Goal: Learn about a topic: Learn about a topic

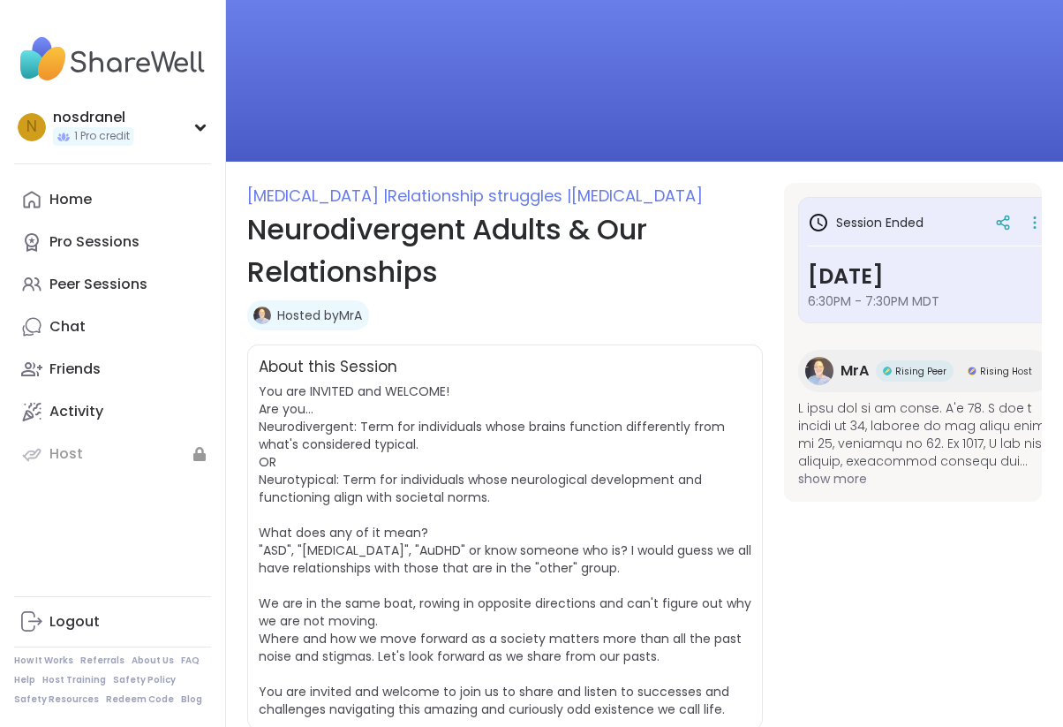
scroll to position [101, 0]
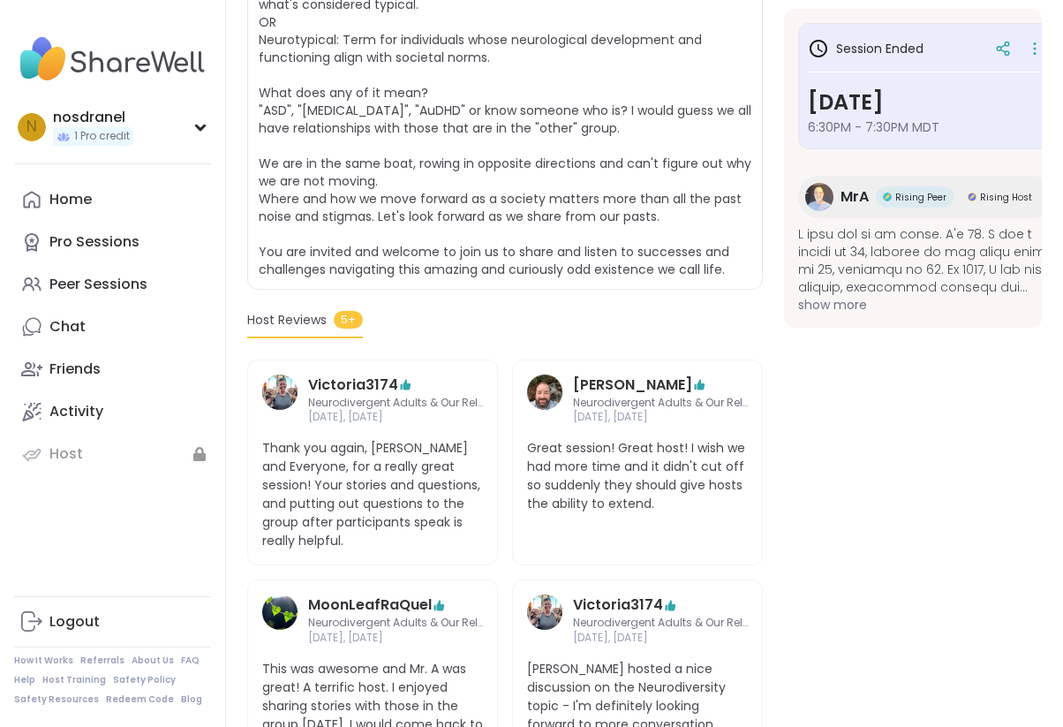
scroll to position [510, 0]
click at [778, 361] on section "[MEDICAL_DATA] | Relationship struggles | [MEDICAL_DATA] Neurodivergent Adults …" at bounding box center [644, 355] width 837 height 1226
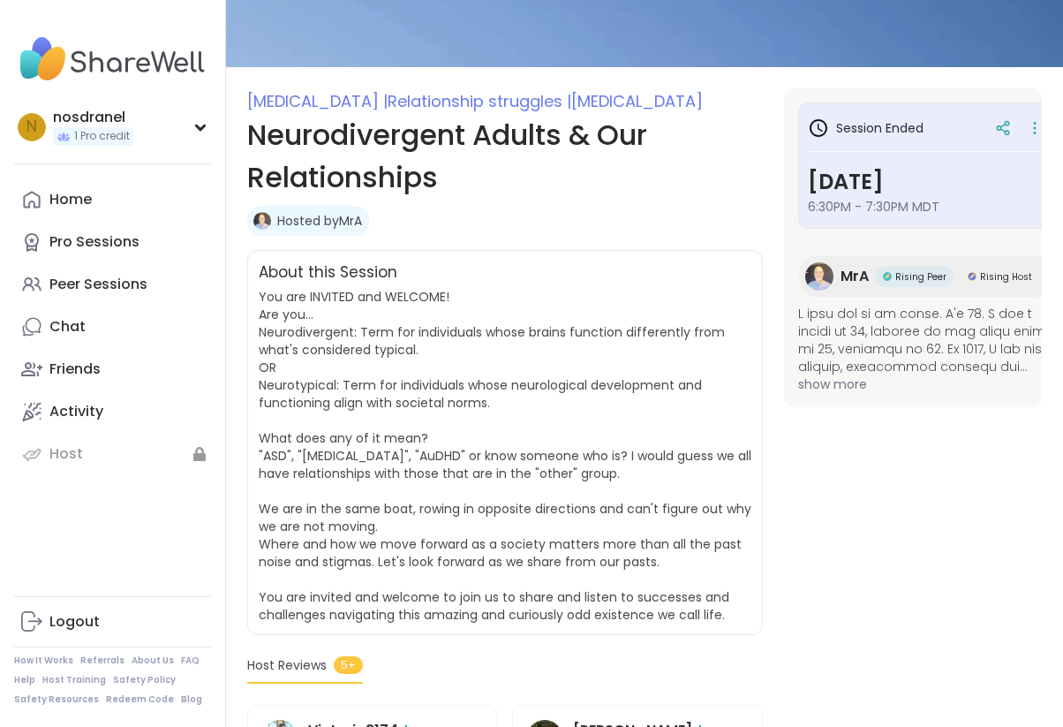
scroll to position [162, 0]
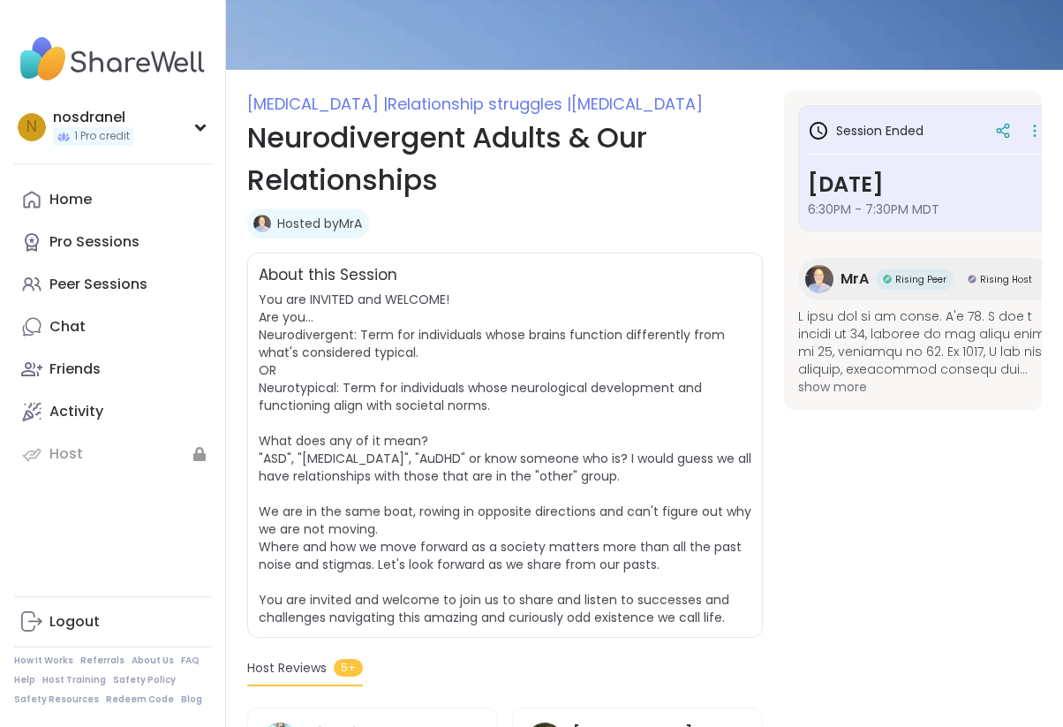
click at [850, 385] on span "show more" at bounding box center [927, 387] width 259 height 18
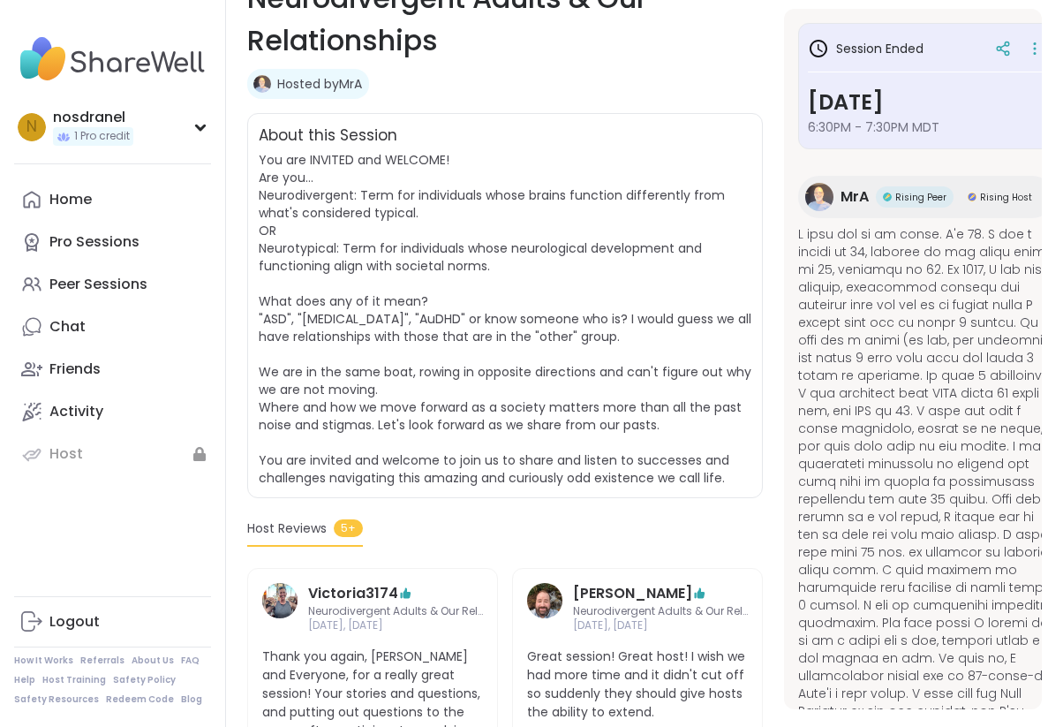
scroll to position [304, 0]
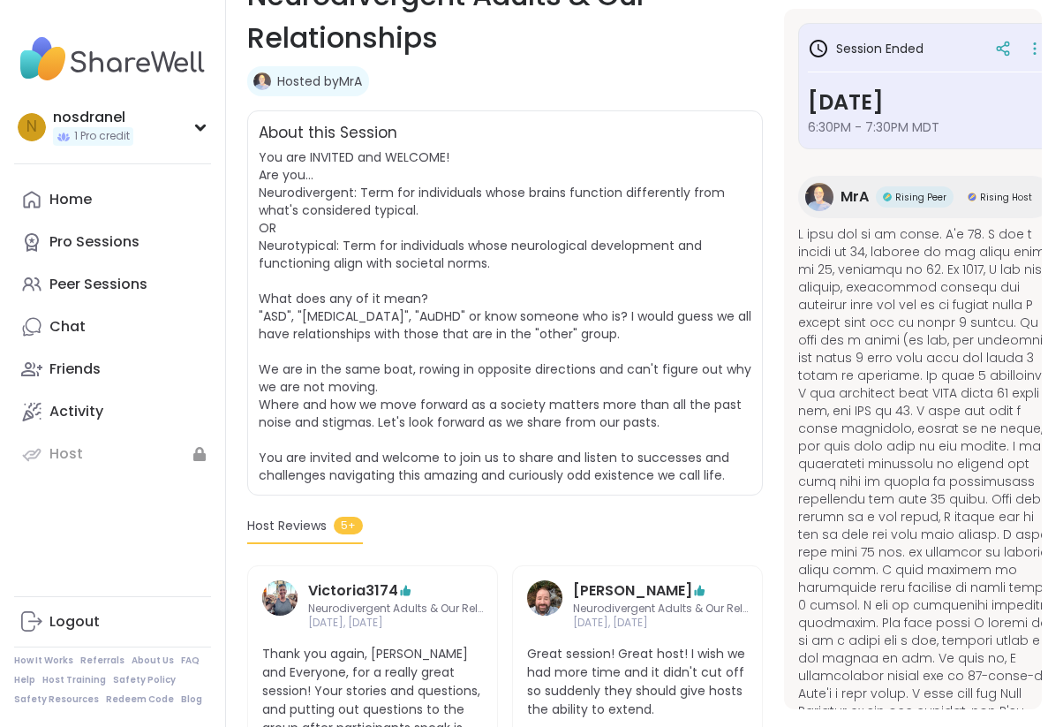
click at [770, 406] on section "[MEDICAL_DATA] | Relationship struggles | [MEDICAL_DATA] Neurodivergent Adults …" at bounding box center [644, 562] width 837 height 1226
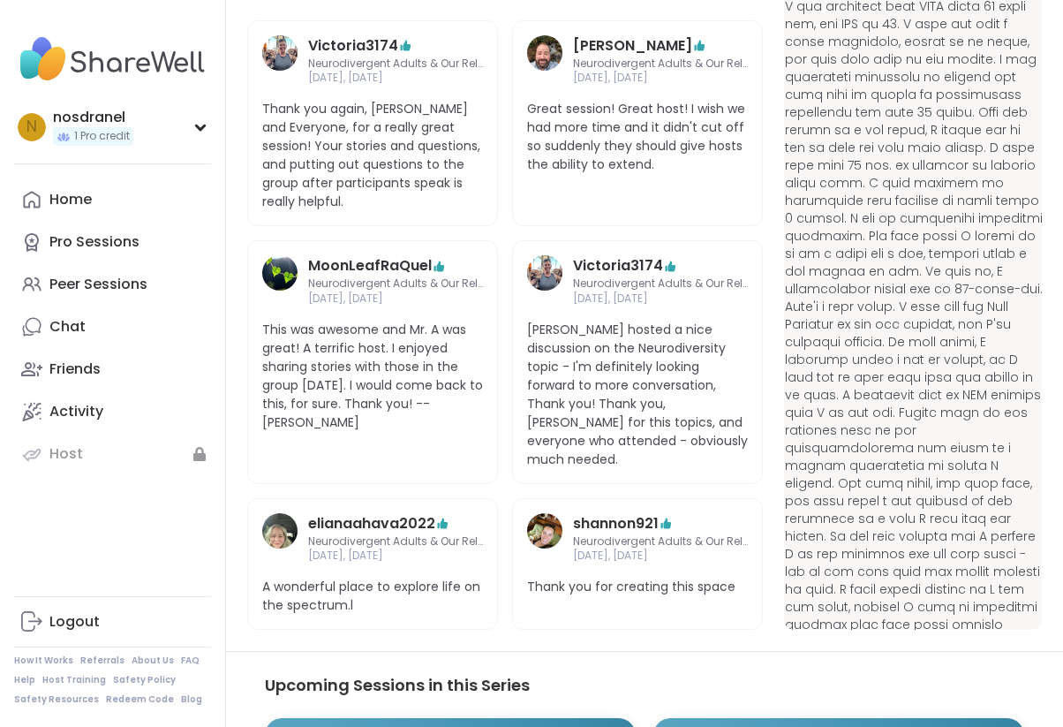
scroll to position [818, 0]
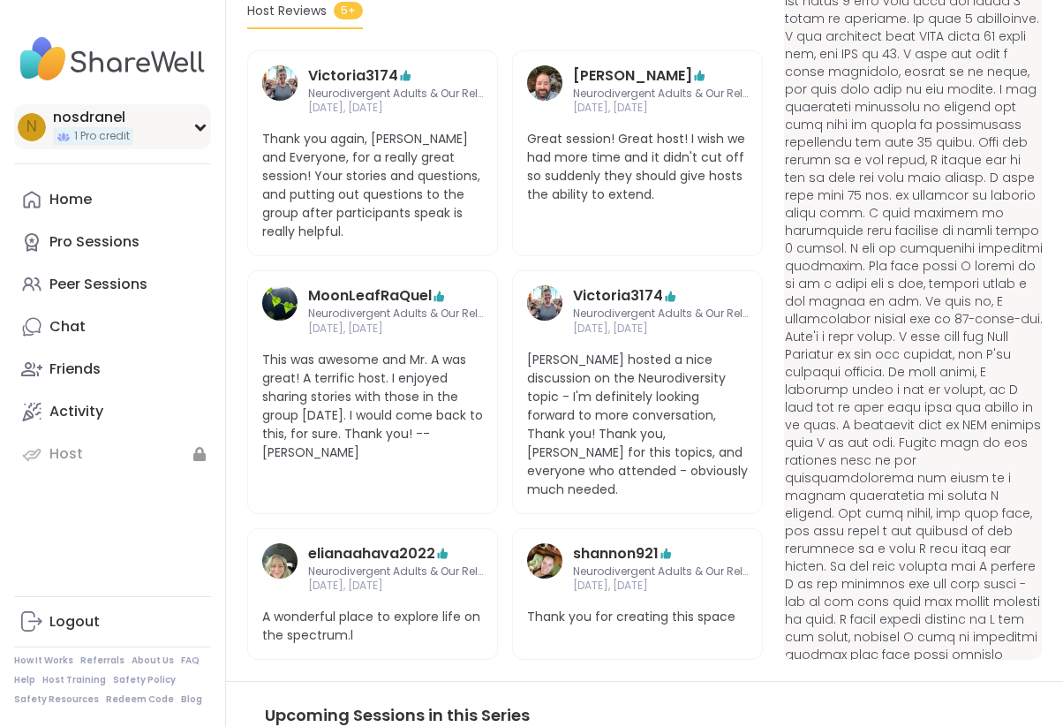
click at [197, 130] on icon at bounding box center [200, 127] width 14 height 9
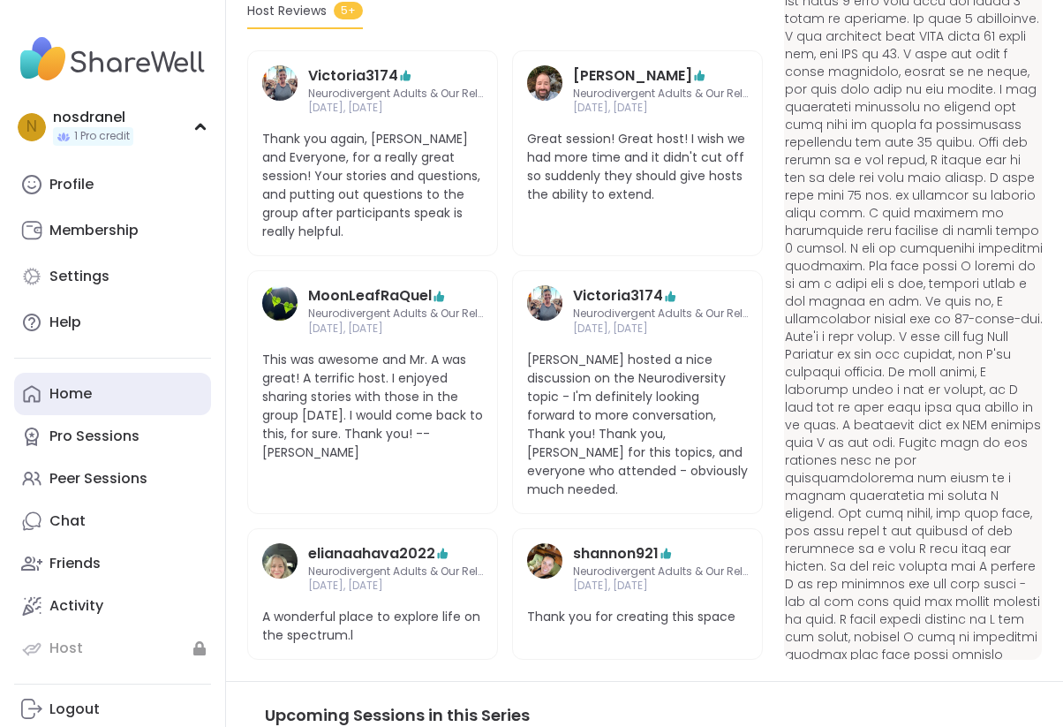
click at [73, 394] on div "Home" at bounding box center [70, 393] width 42 height 19
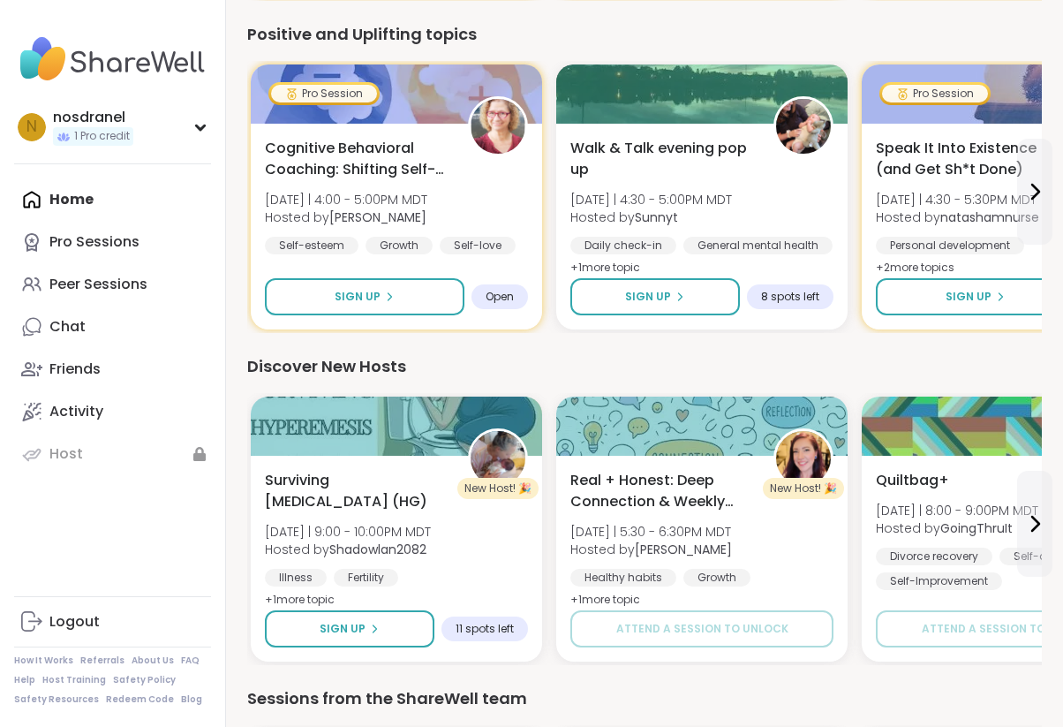
scroll to position [505, 0]
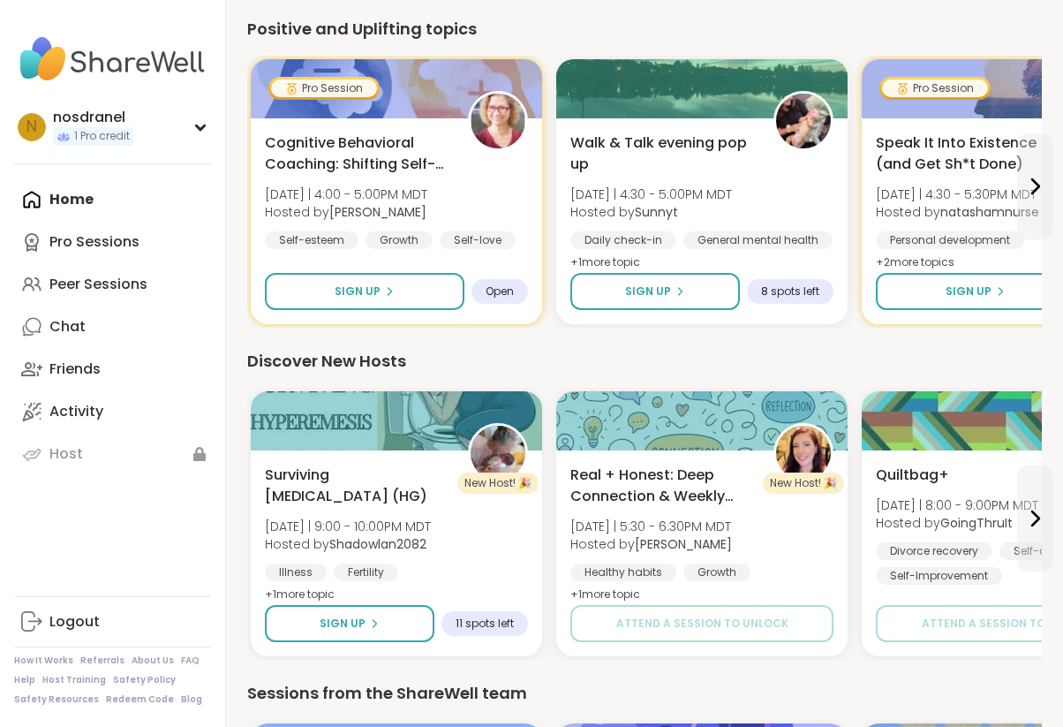
click at [217, 389] on div "n nosdranel 1 Pro credit Profile Membership Settings Help Home Pro Sessions Pee…" at bounding box center [113, 363] width 226 height 727
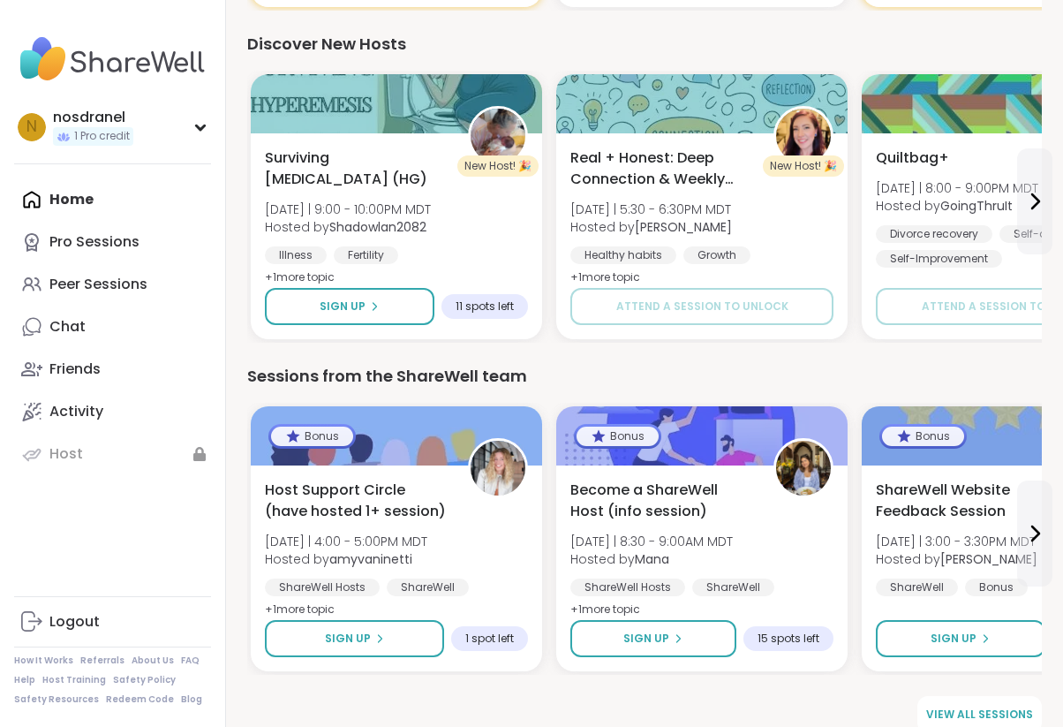
scroll to position [846, 0]
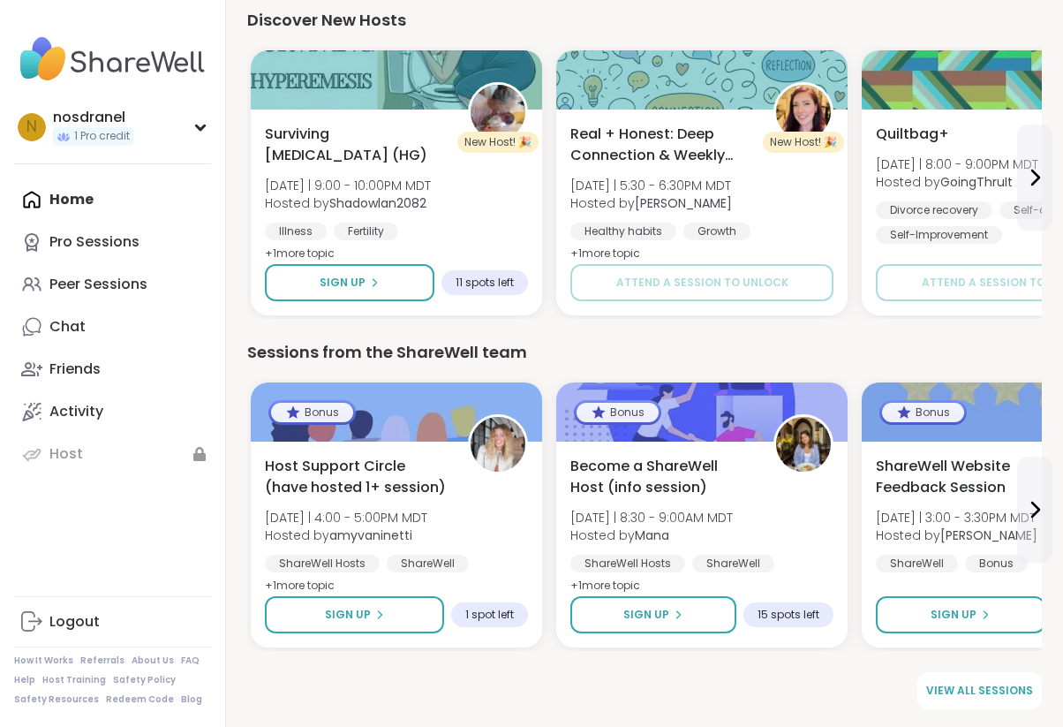
click at [728, 14] on div "Discover New Hosts" at bounding box center [644, 20] width 795 height 25
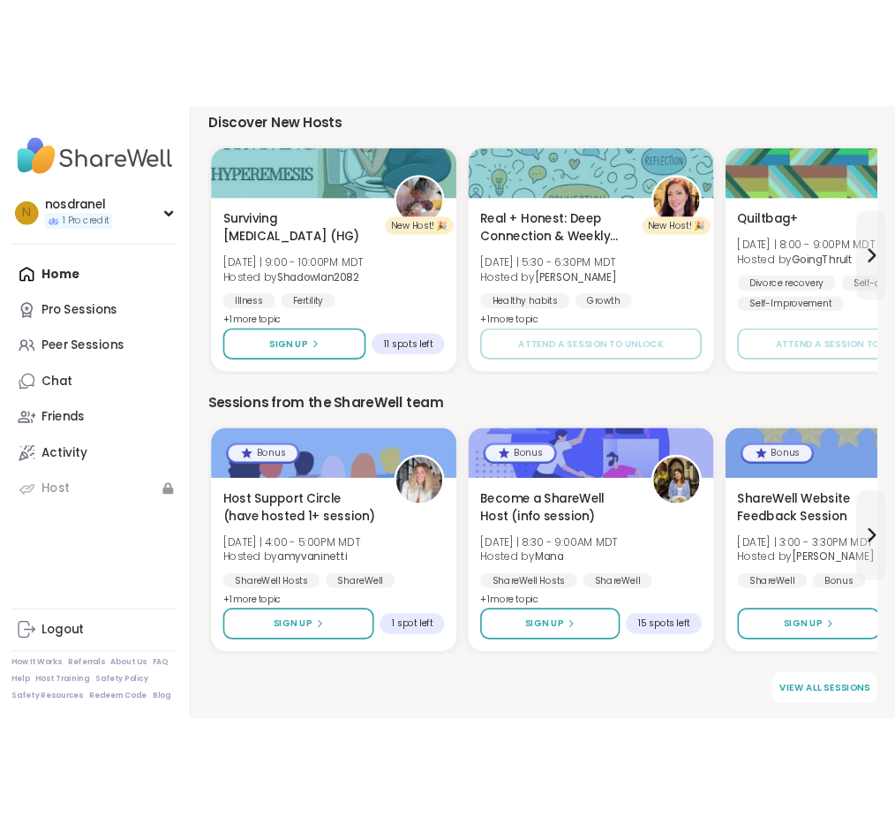
scroll to position [818, 0]
